Goal: Task Accomplishment & Management: Manage account settings

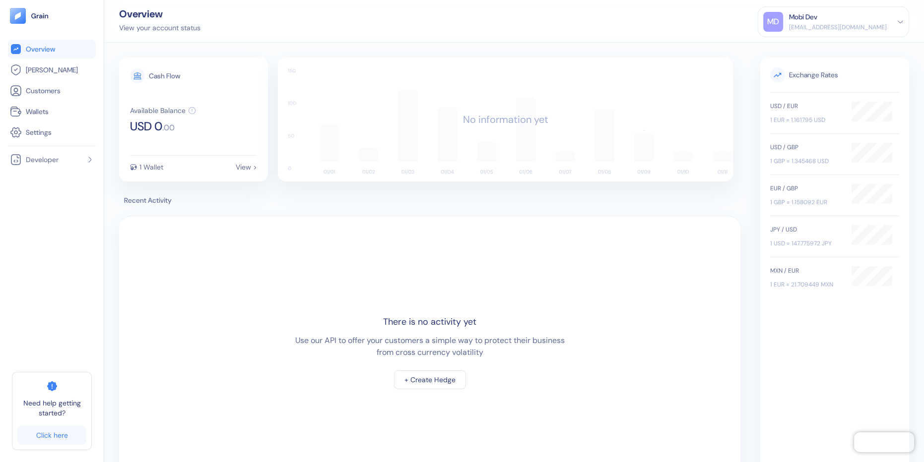
click at [826, 25] on div "dev+mobi@grainfinance.co" at bounding box center [838, 27] width 98 height 9
click at [803, 45] on div "Sign Out" at bounding box center [789, 49] width 27 height 10
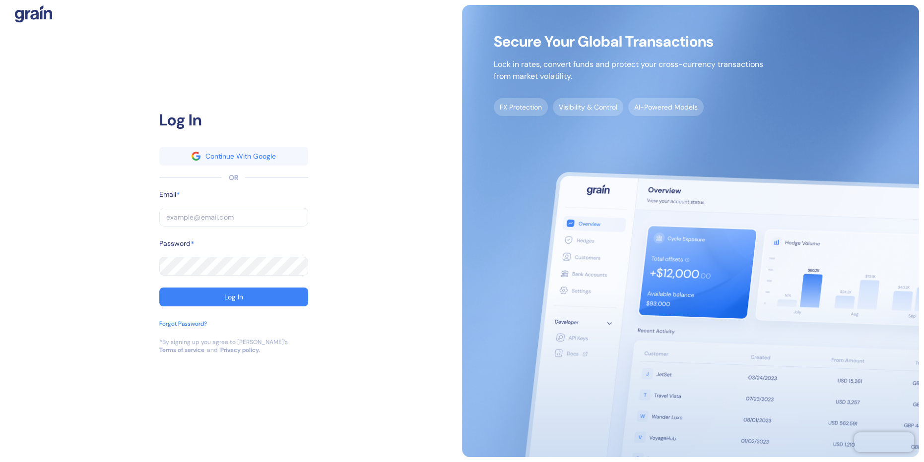
type input "dor+partner@grainfinance.co"
